Goal: Information Seeking & Learning: Find specific fact

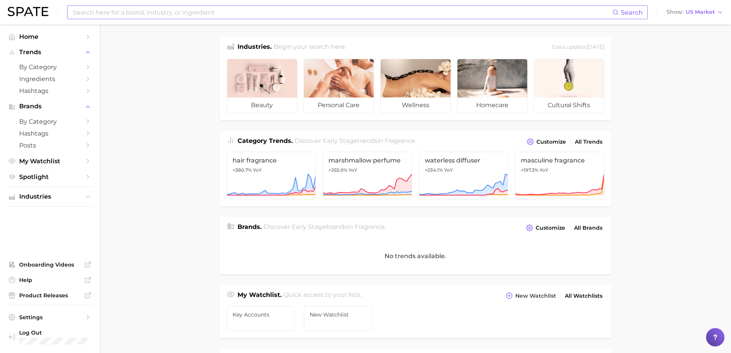
click at [184, 16] on input at bounding box center [342, 12] width 540 height 13
drag, startPoint x: 159, startPoint y: 13, endPoint x: 54, endPoint y: 14, distance: 104.8
click at [54, 14] on div "healthy soda Search No results for " healthy soda " Suggest Show US Market" at bounding box center [366, 12] width 716 height 25
type input "s"
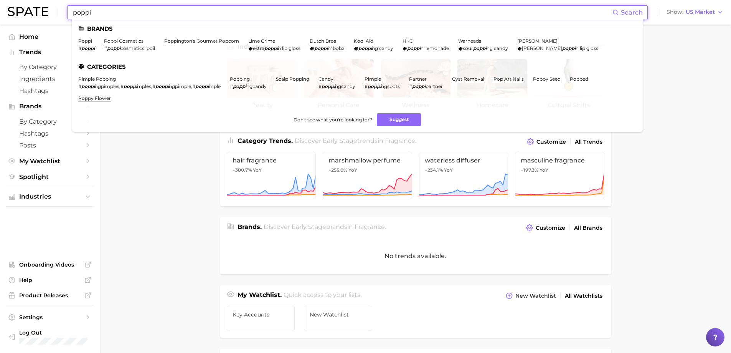
type input "poppi"
